Goal: Information Seeking & Learning: Learn about a topic

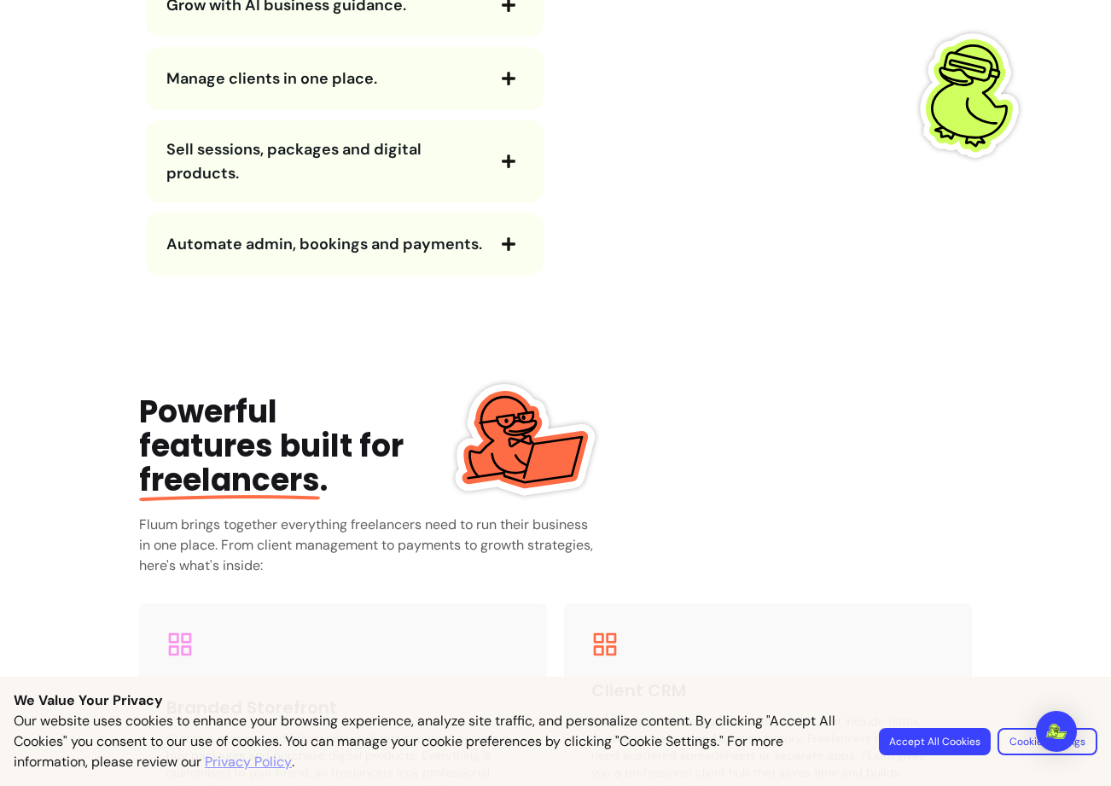
scroll to position [1859, 0]
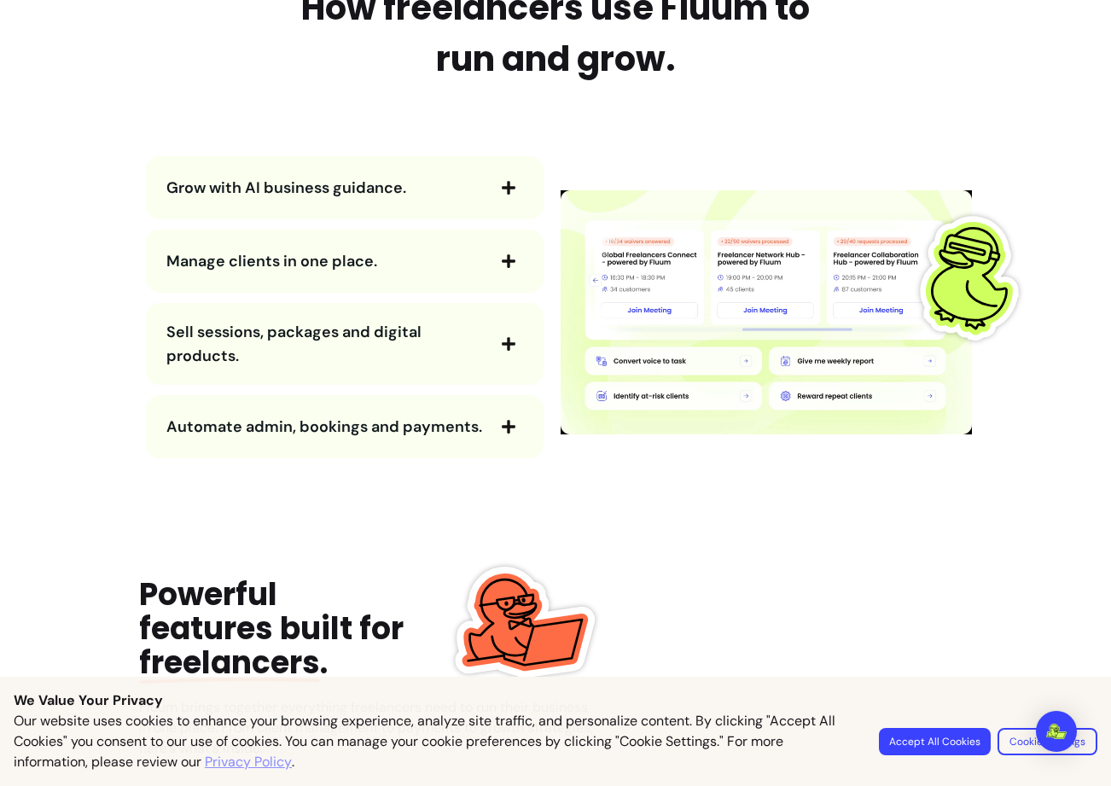
click at [501, 181] on icon "button" at bounding box center [508, 187] width 15 height 15
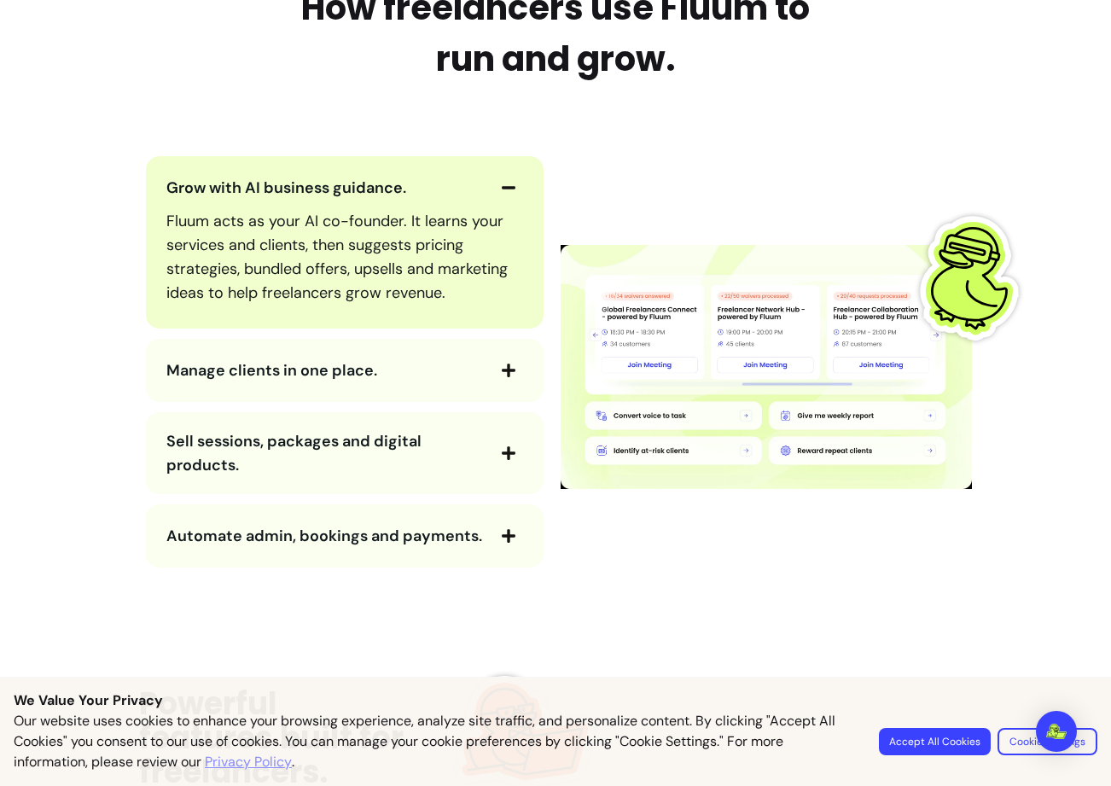
click at [504, 366] on icon "button" at bounding box center [508, 370] width 15 height 15
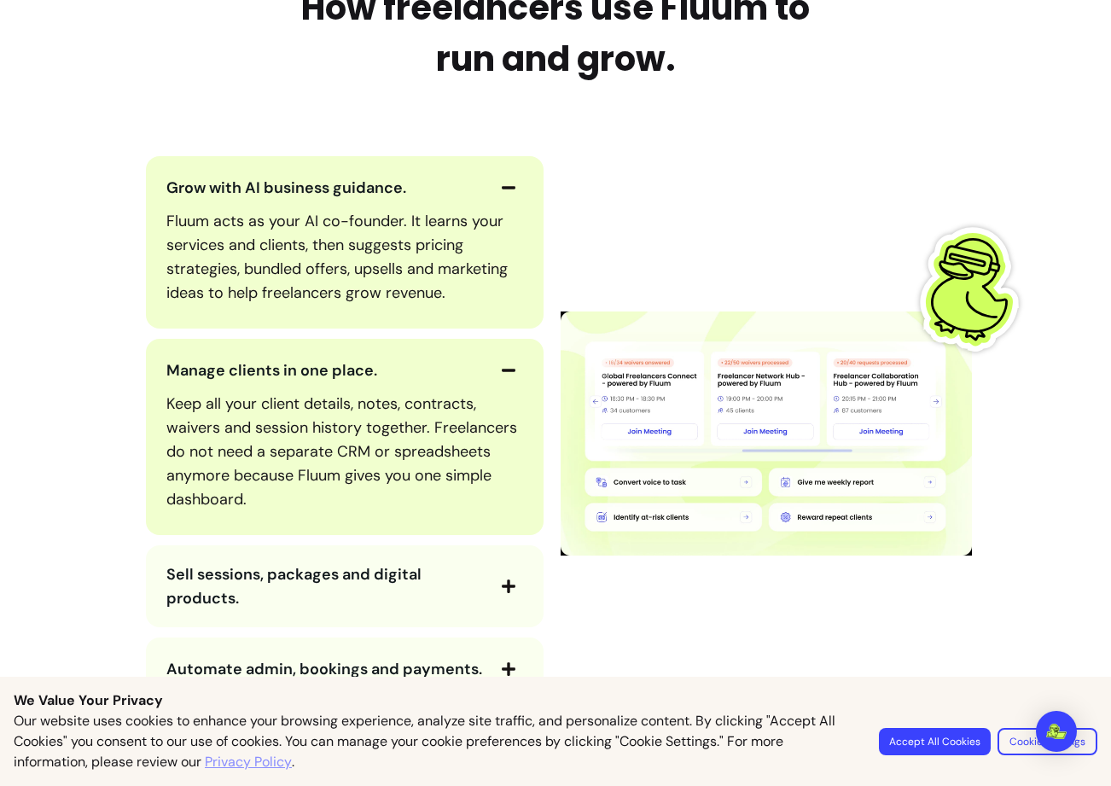
click at [500, 594] on span "button" at bounding box center [508, 586] width 29 height 29
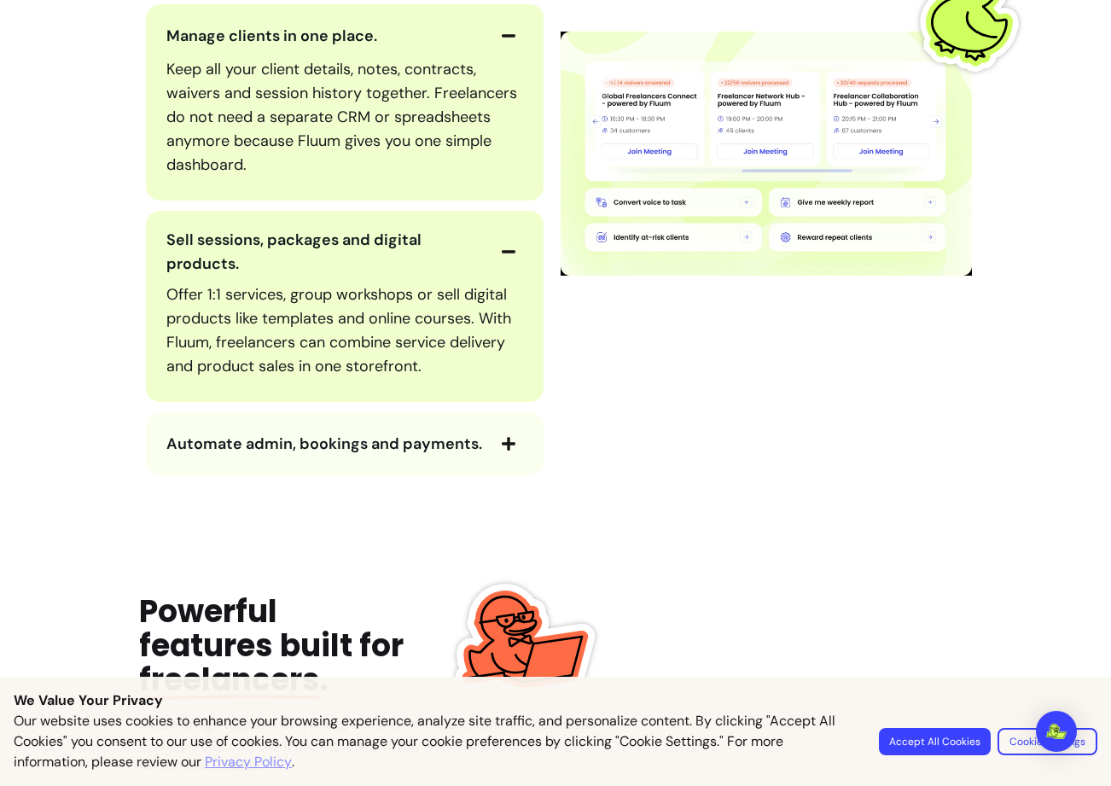
scroll to position [2275, 0]
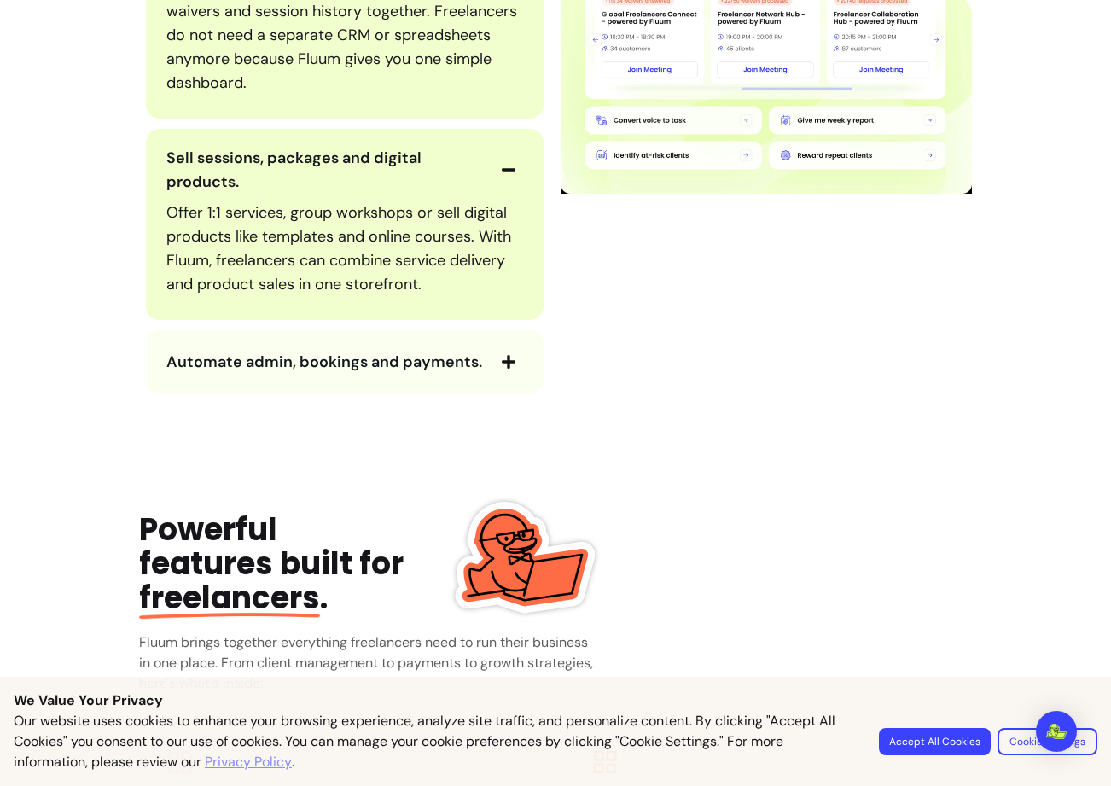
click at [475, 367] on span "Automate admin, bookings and payments." at bounding box center [324, 362] width 316 height 20
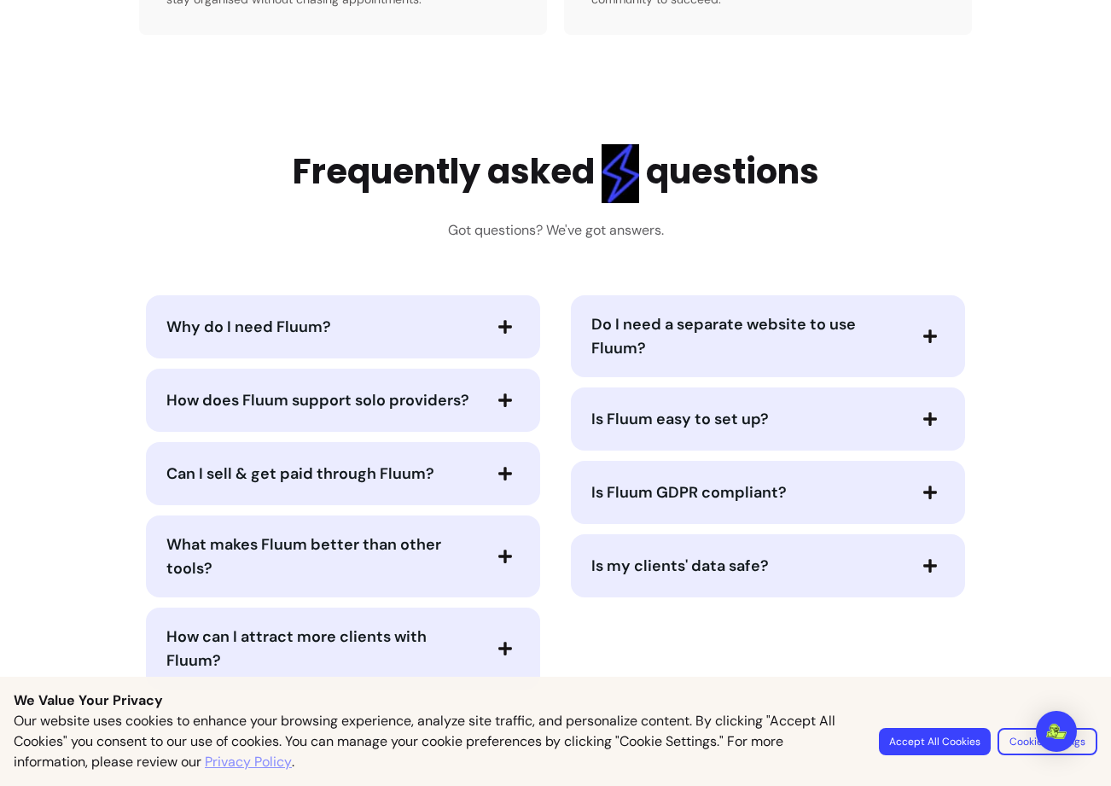
scroll to position [3797, 0]
click at [473, 339] on span "Why do I need Fluum?" at bounding box center [323, 328] width 314 height 24
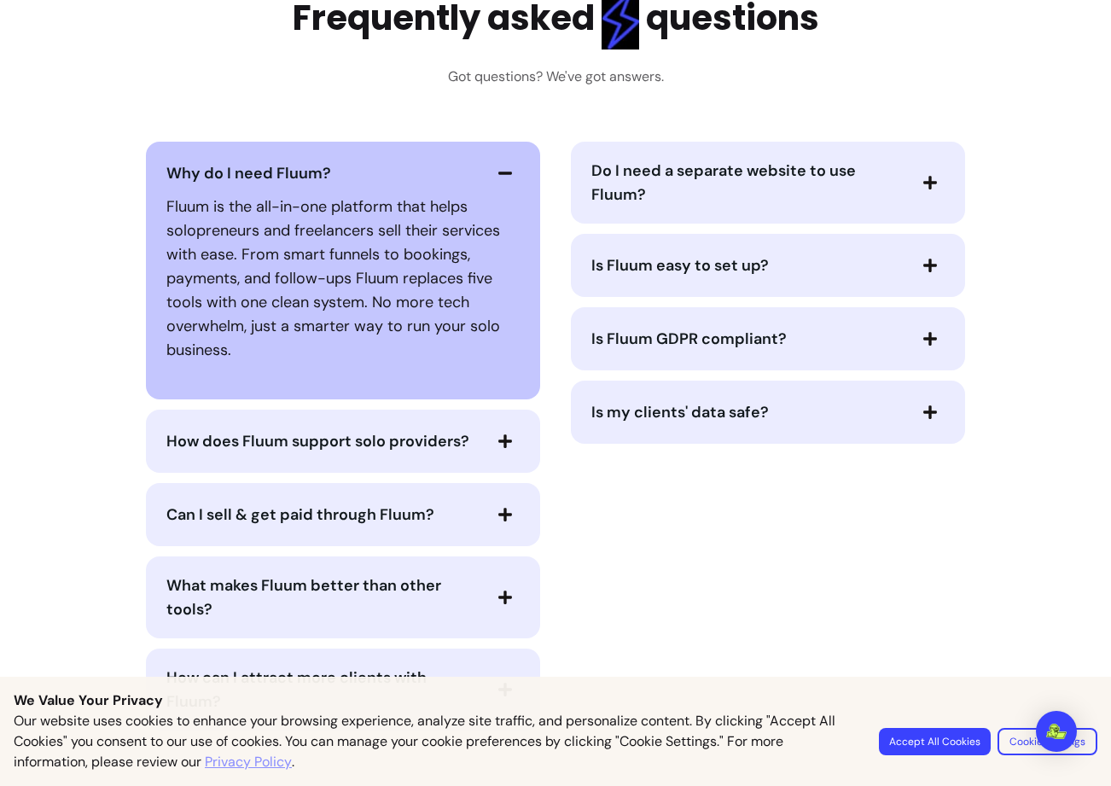
scroll to position [3954, 0]
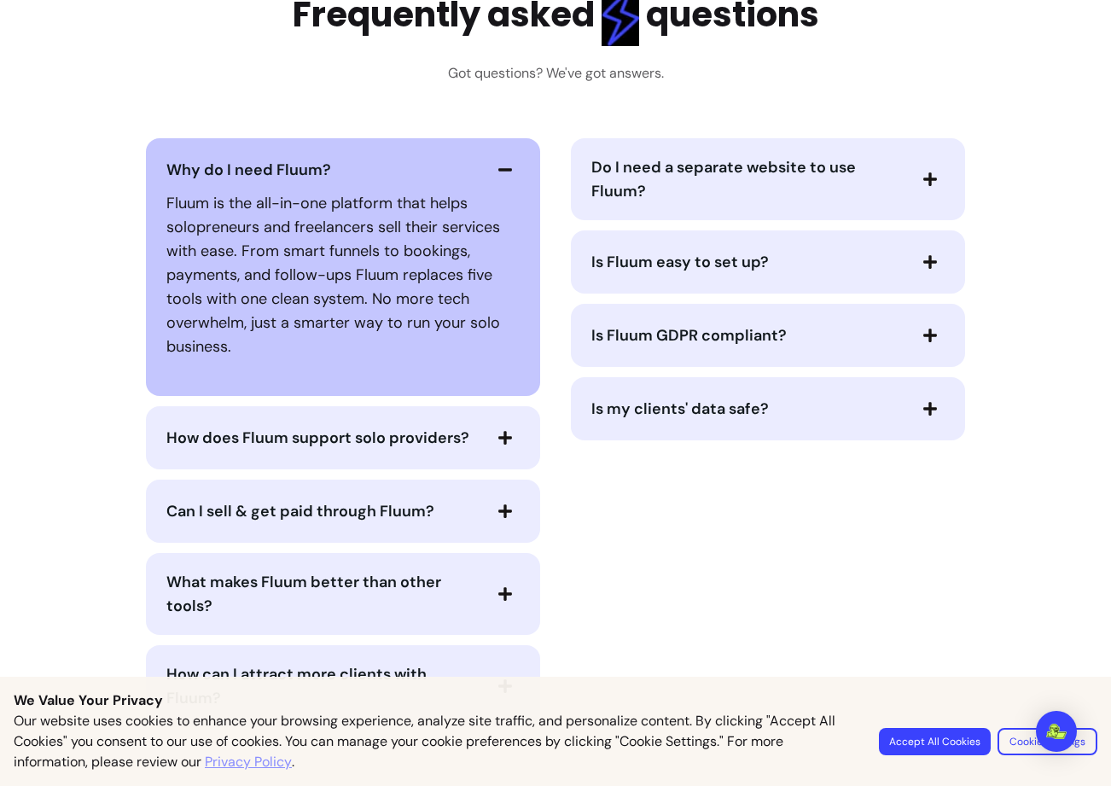
click at [497, 438] on icon "button" at bounding box center [504, 437] width 15 height 15
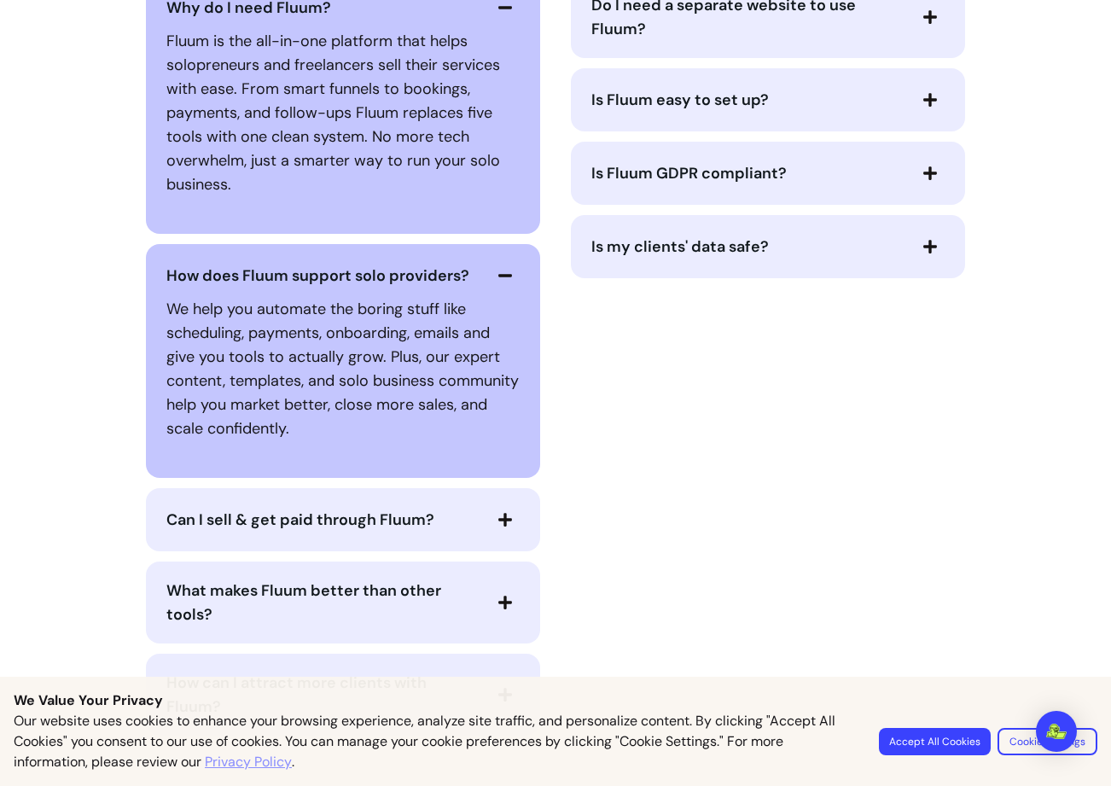
scroll to position [3950, 0]
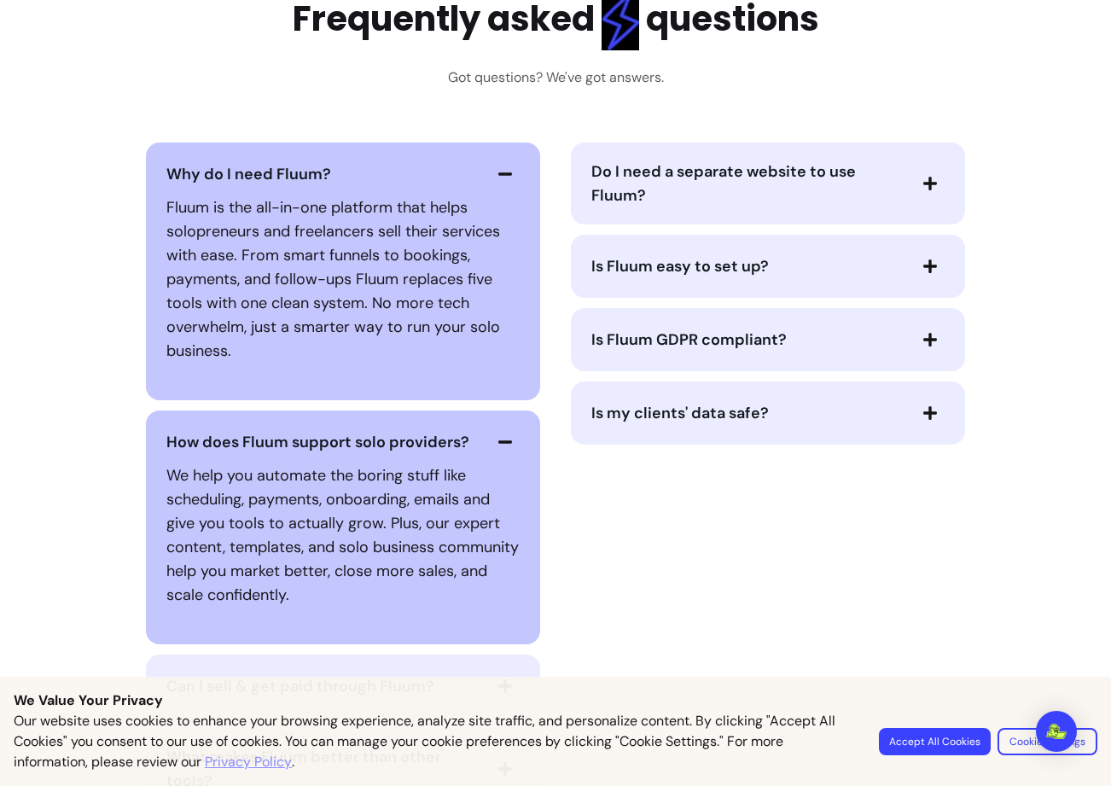
drag, startPoint x: 206, startPoint y: 190, endPoint x: 344, endPoint y: 463, distance: 305.3
click at [329, 370] on div "Why do I need Fluum? Fluum is the all-in-one platform that helps solopreneurs a…" at bounding box center [343, 272] width 394 height 258
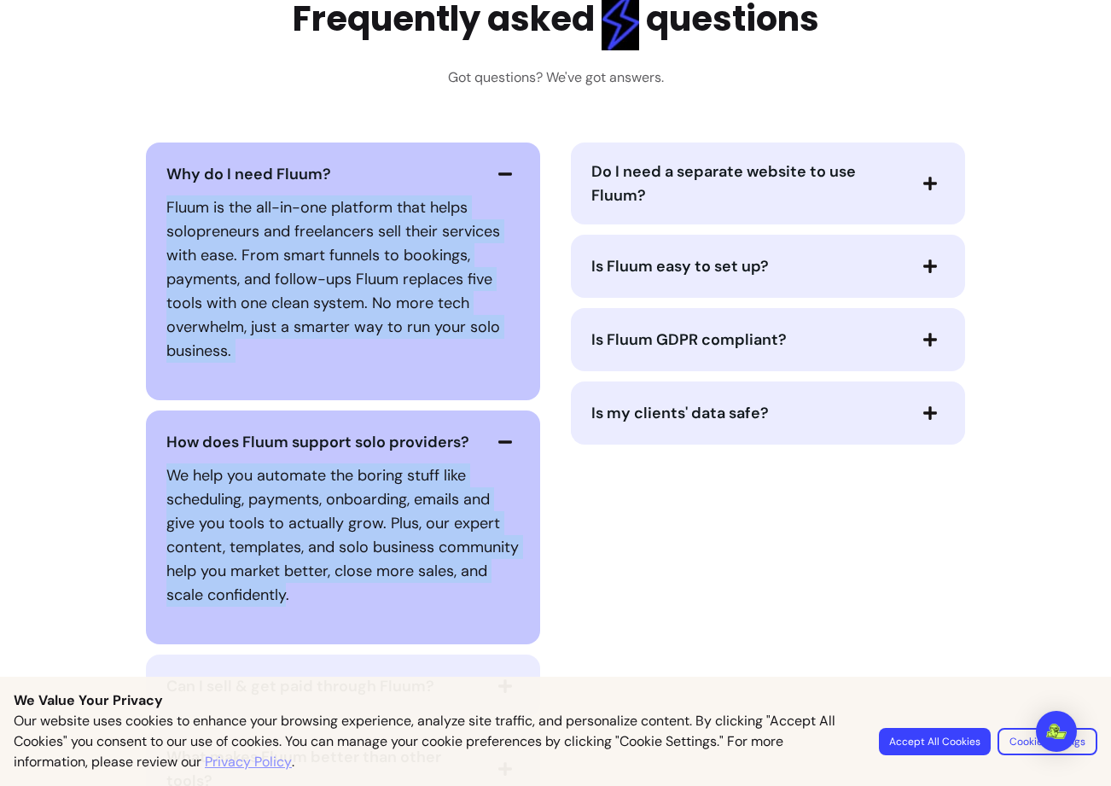
drag, startPoint x: 358, startPoint y: 593, endPoint x: 166, endPoint y: 167, distance: 467.5
click at [166, 167] on div "Why do I need Fluum? Fluum is the all-in-one platform that helps solopreneurs a…" at bounding box center [343, 522] width 408 height 759
copy div "Fluum is the all-in-one platform that helps solopreneurs and freelancers sell t…"
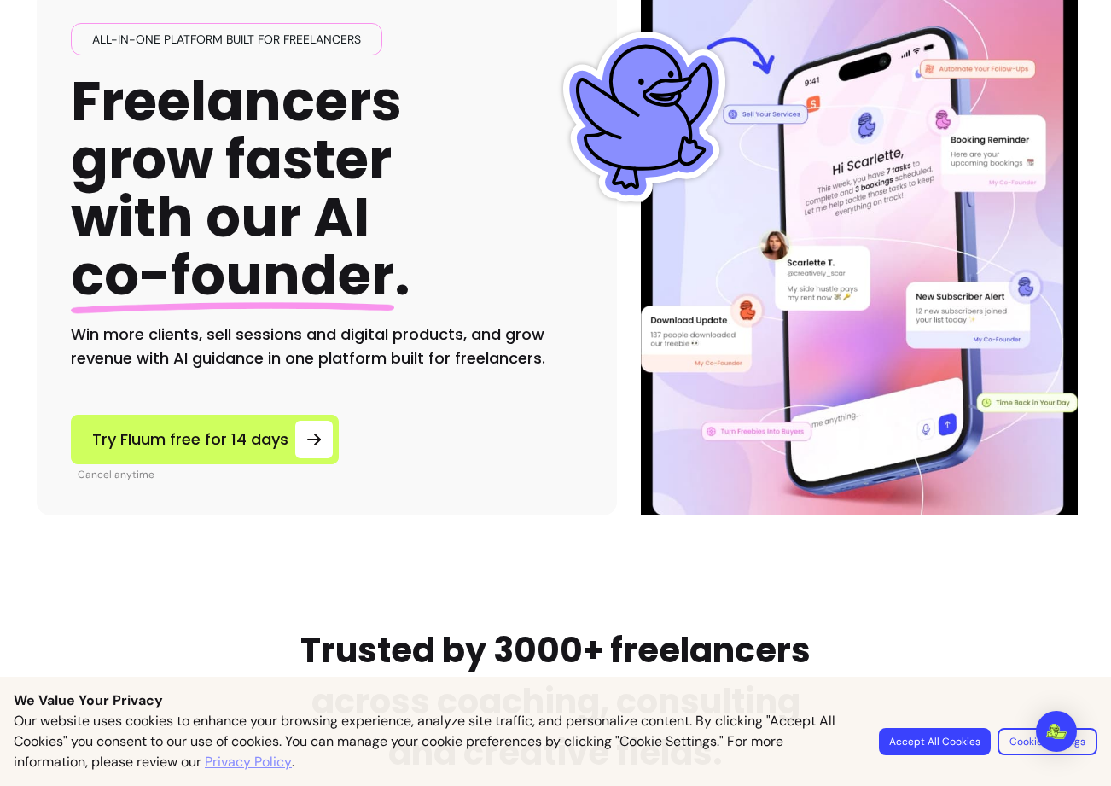
scroll to position [0, 0]
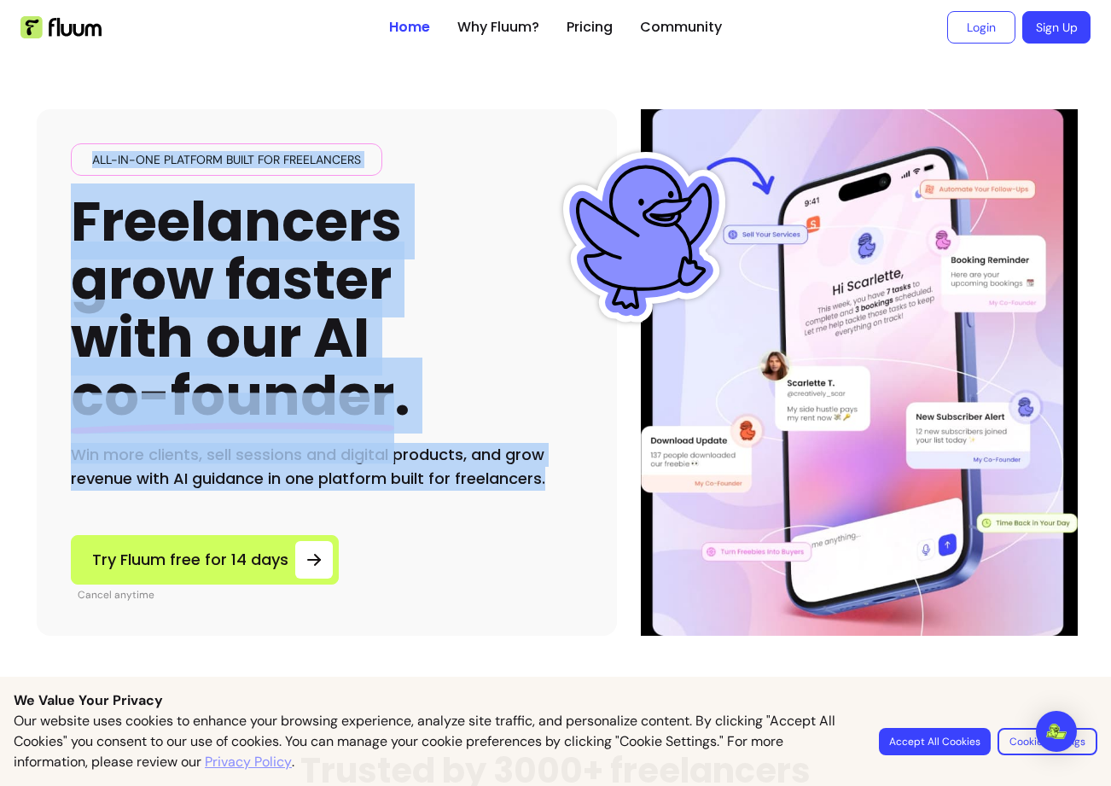
drag, startPoint x: 88, startPoint y: 157, endPoint x: 564, endPoint y: 539, distance: 610.6
click at [564, 539] on div "All-in-one platform built for freelancers Freelancers grow faster with our AI c…" at bounding box center [327, 372] width 580 height 527
copy div "All-in-one platform built for freelancers Freelancers grow faster with our AI c…"
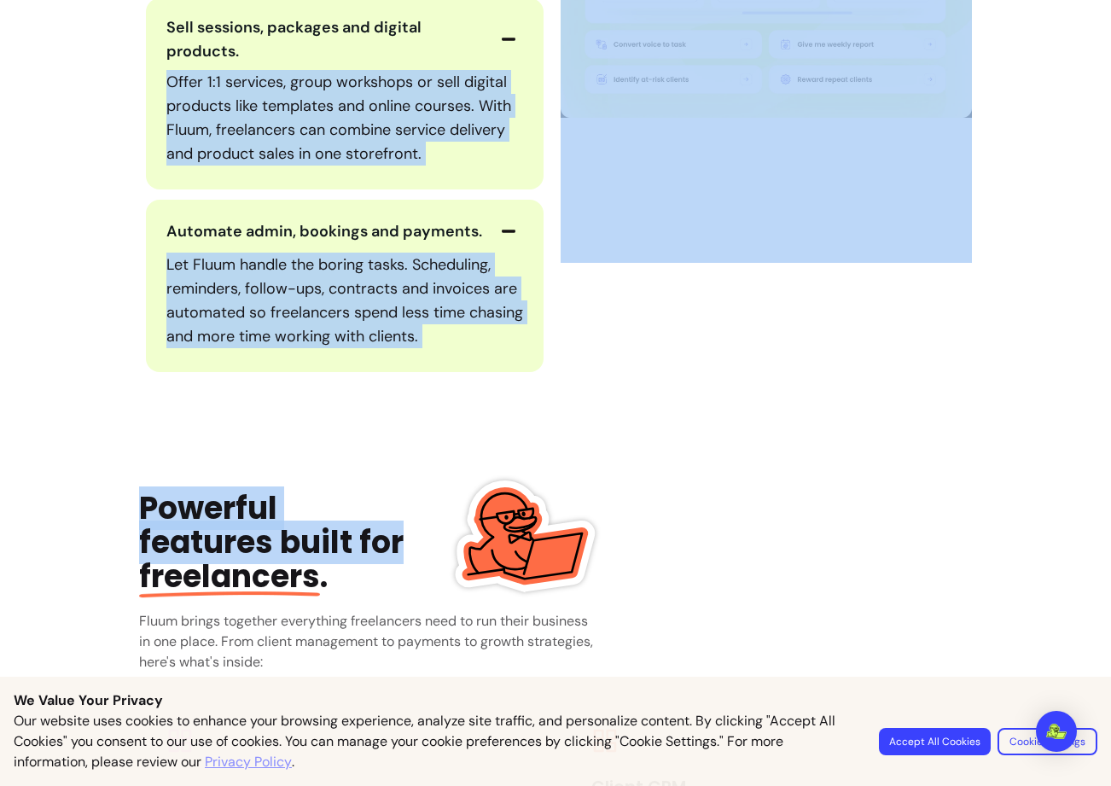
scroll to position [2581, 0]
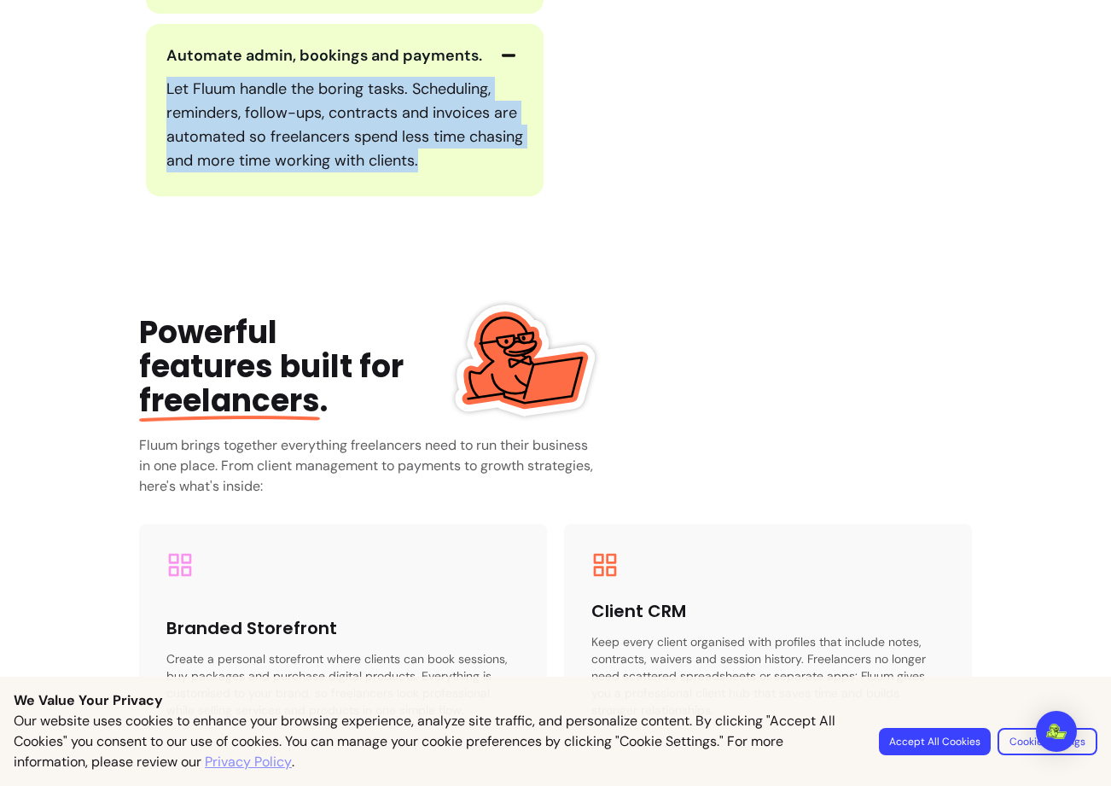
drag, startPoint x: 174, startPoint y: 110, endPoint x: 480, endPoint y: 153, distance: 309.3
copy div "Fluum acts as your AI co-founder. It learns your services and clients, then sug…"
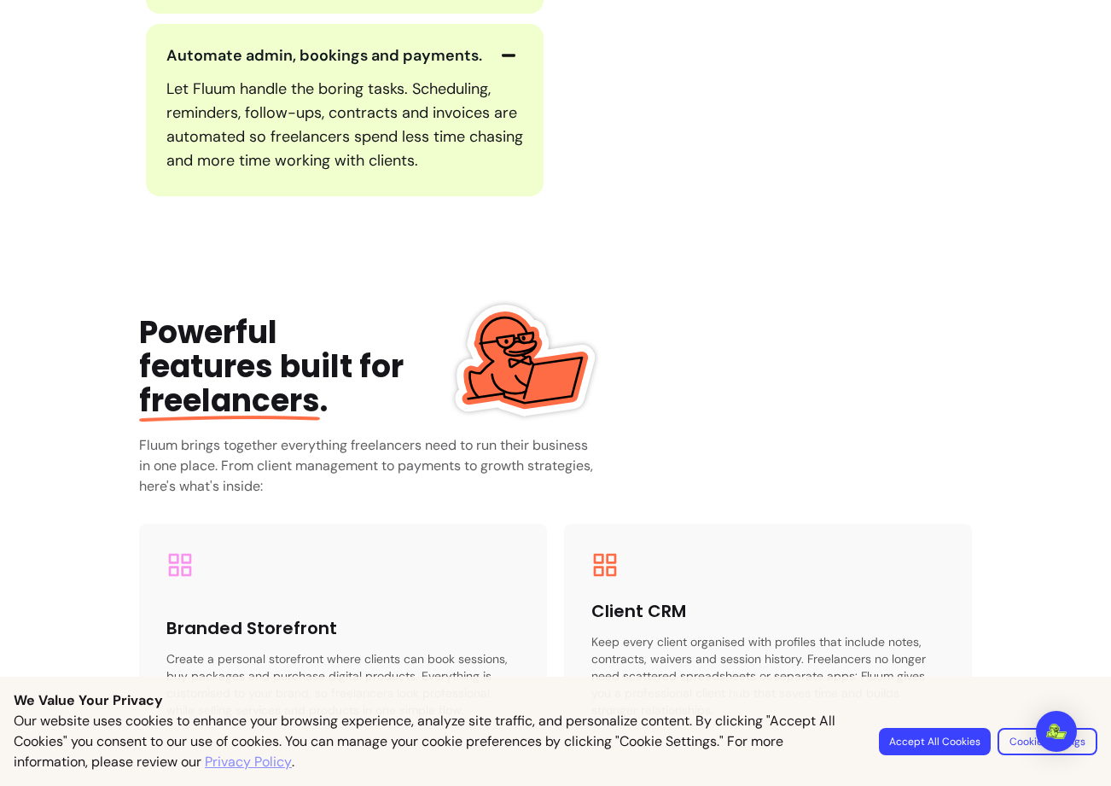
click at [841, 188] on main "All-in-one platform built for freelancers Freelancers grow faster with our AI c…" at bounding box center [555, 224] width 1111 height 5502
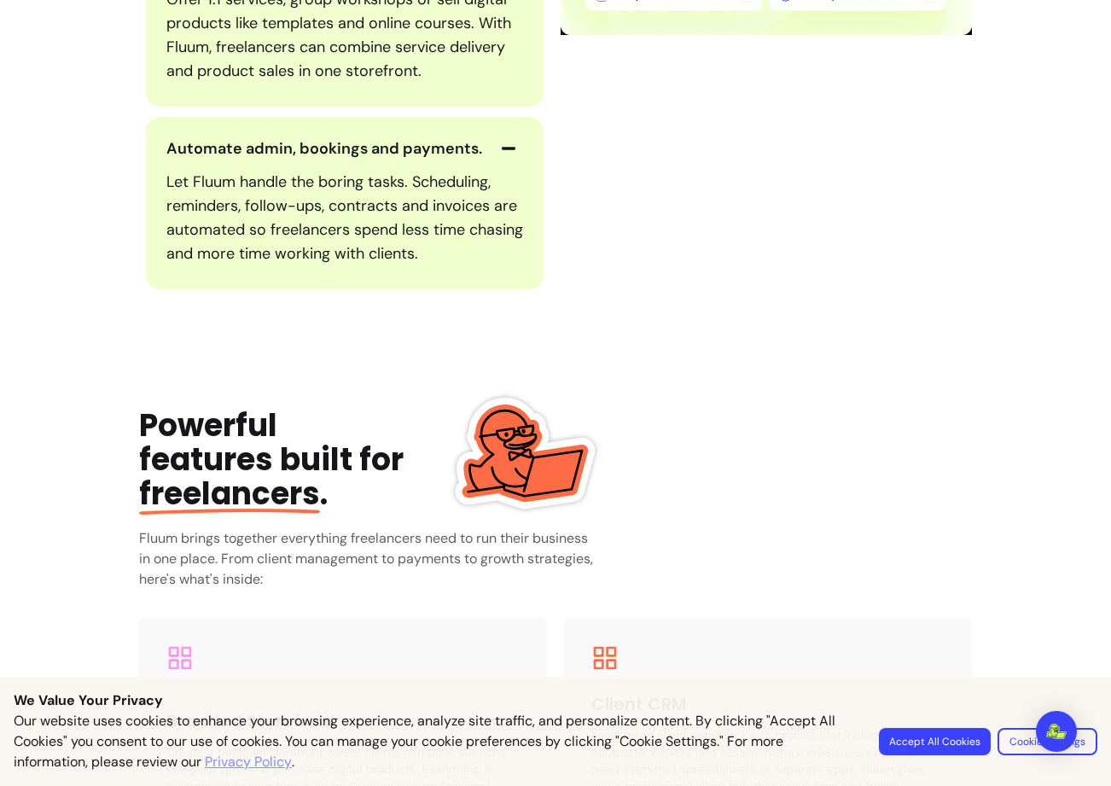
scroll to position [2331, 0]
